Goal: Task Accomplishment & Management: Manage account settings

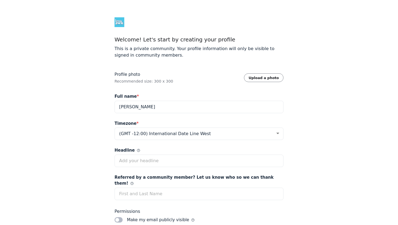
select select "Eastern Time (US & Canada)"
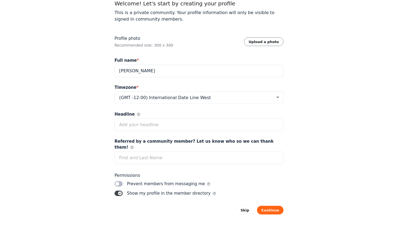
scroll to position [37, 0]
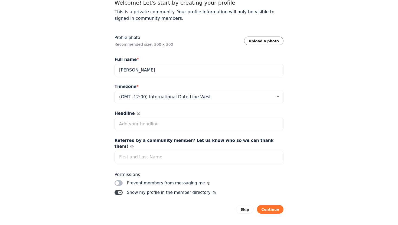
click at [279, 205] on button "Continue" at bounding box center [270, 209] width 27 height 9
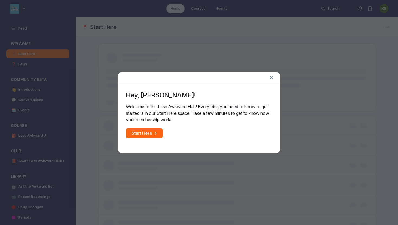
scroll to position [1621, 1038]
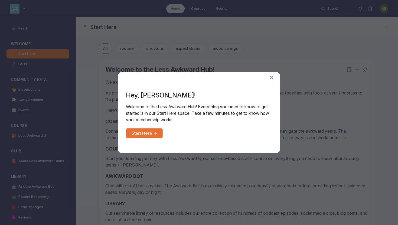
click at [149, 133] on link "Start Here →" at bounding box center [144, 133] width 37 height 10
